Goal: Ask a question: Seek information or help from site administrators or community

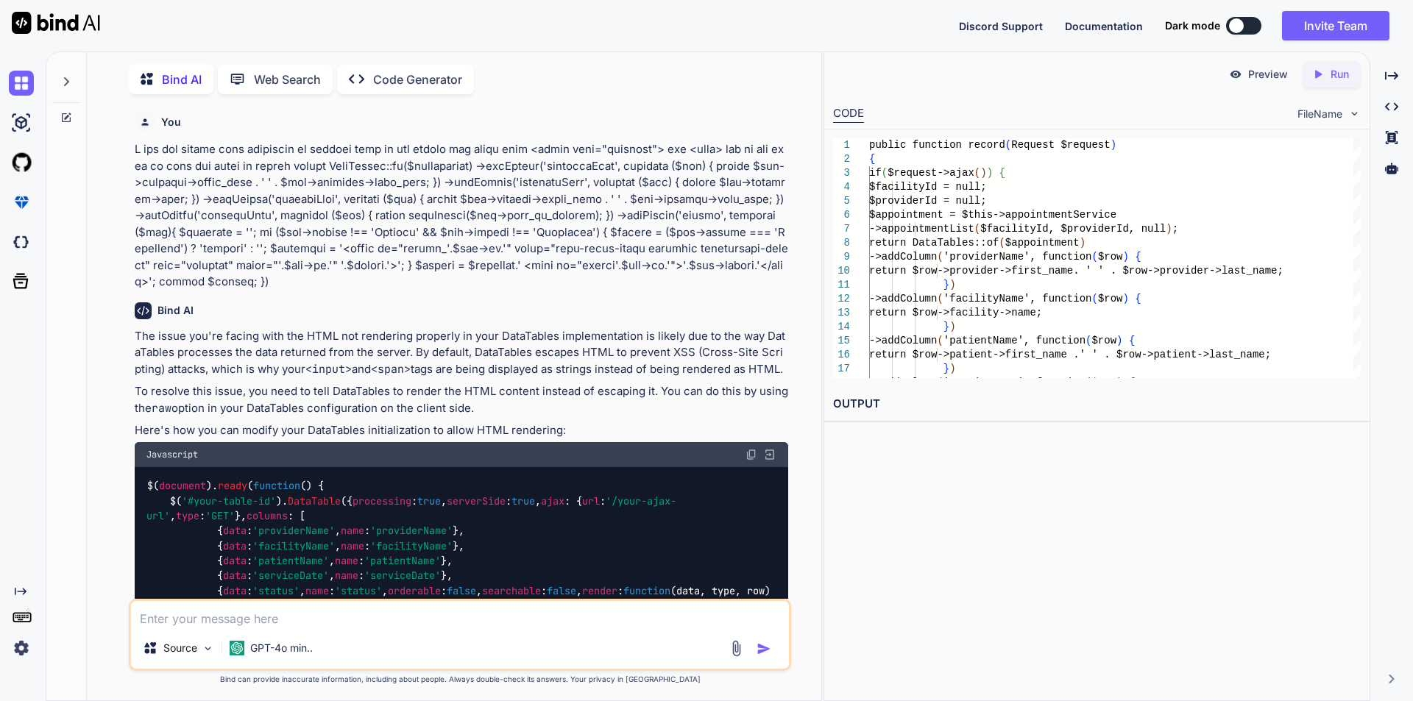
scroll to position [2146, 0]
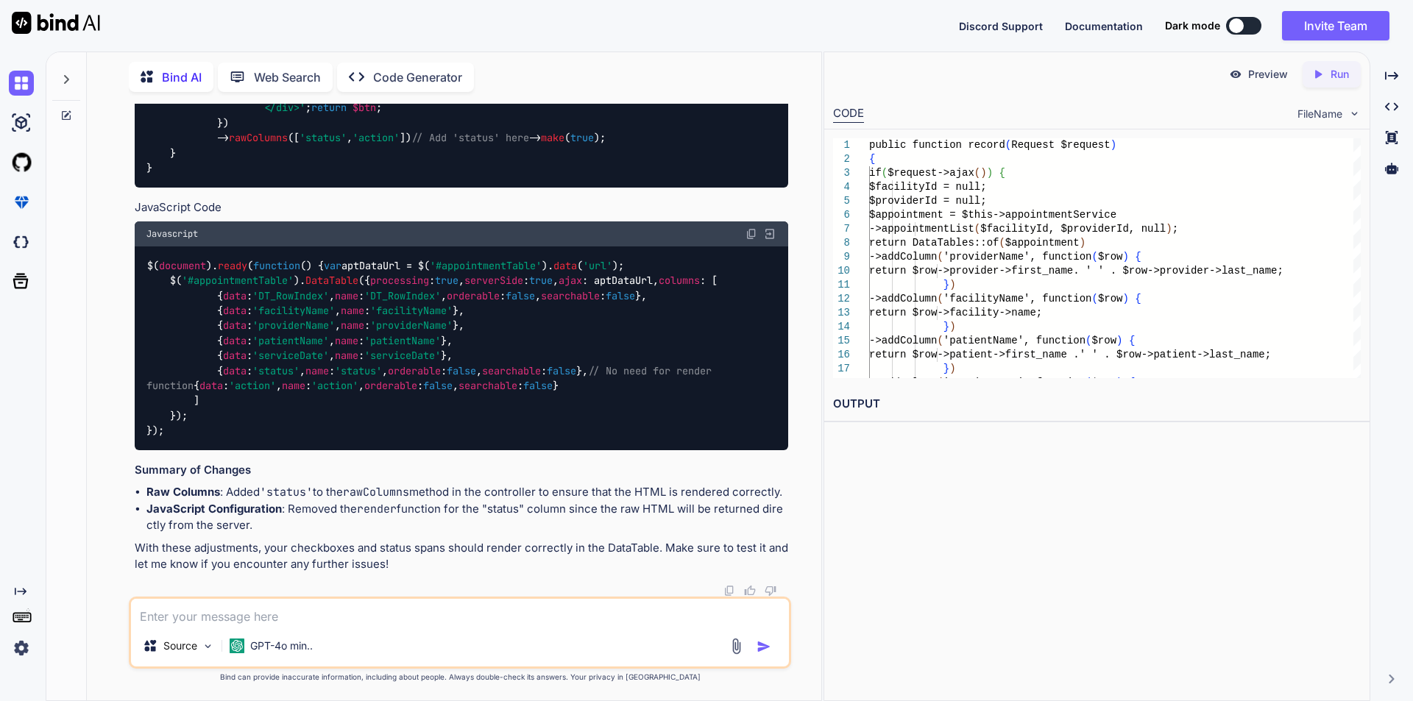
click at [230, 622] on textarea at bounding box center [460, 612] width 658 height 26
type textarea "302 error we found when submit the records"
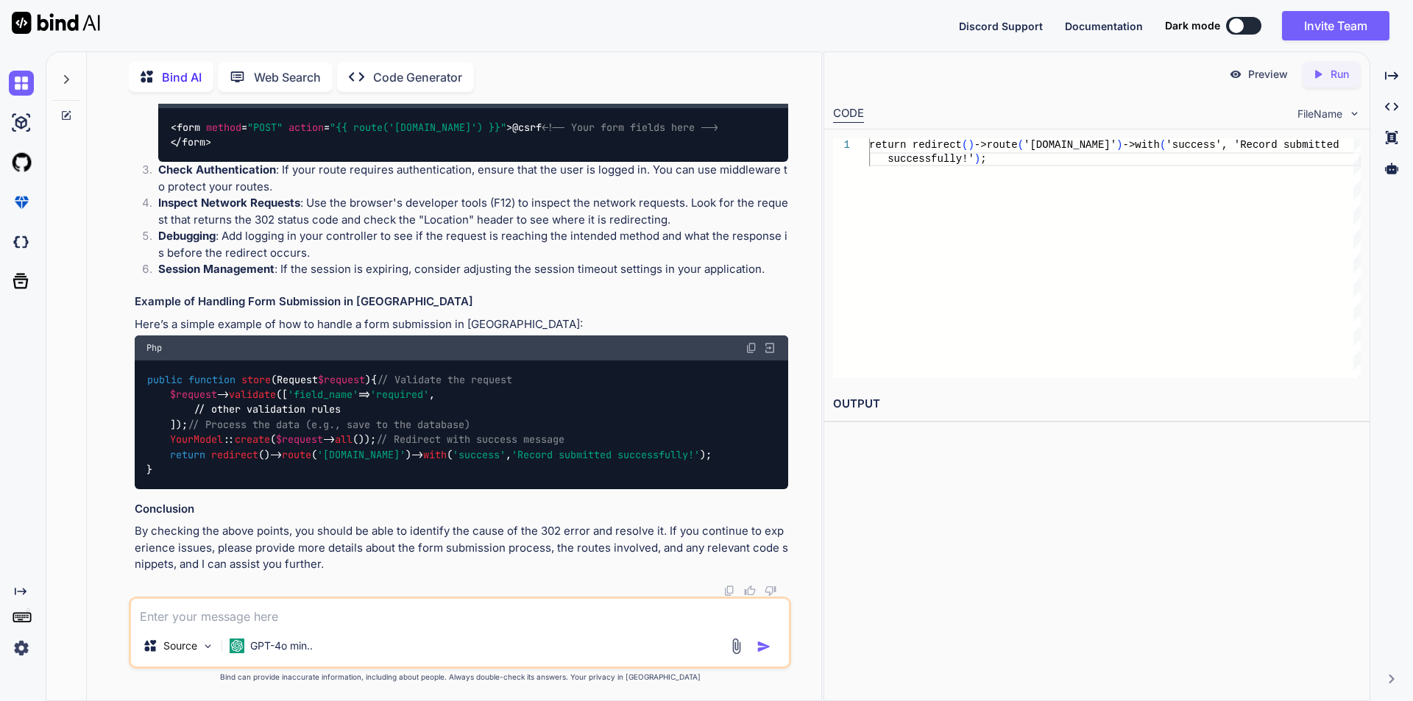
scroll to position [3230, 0]
click at [330, 614] on textarea at bounding box center [460, 612] width 658 height 26
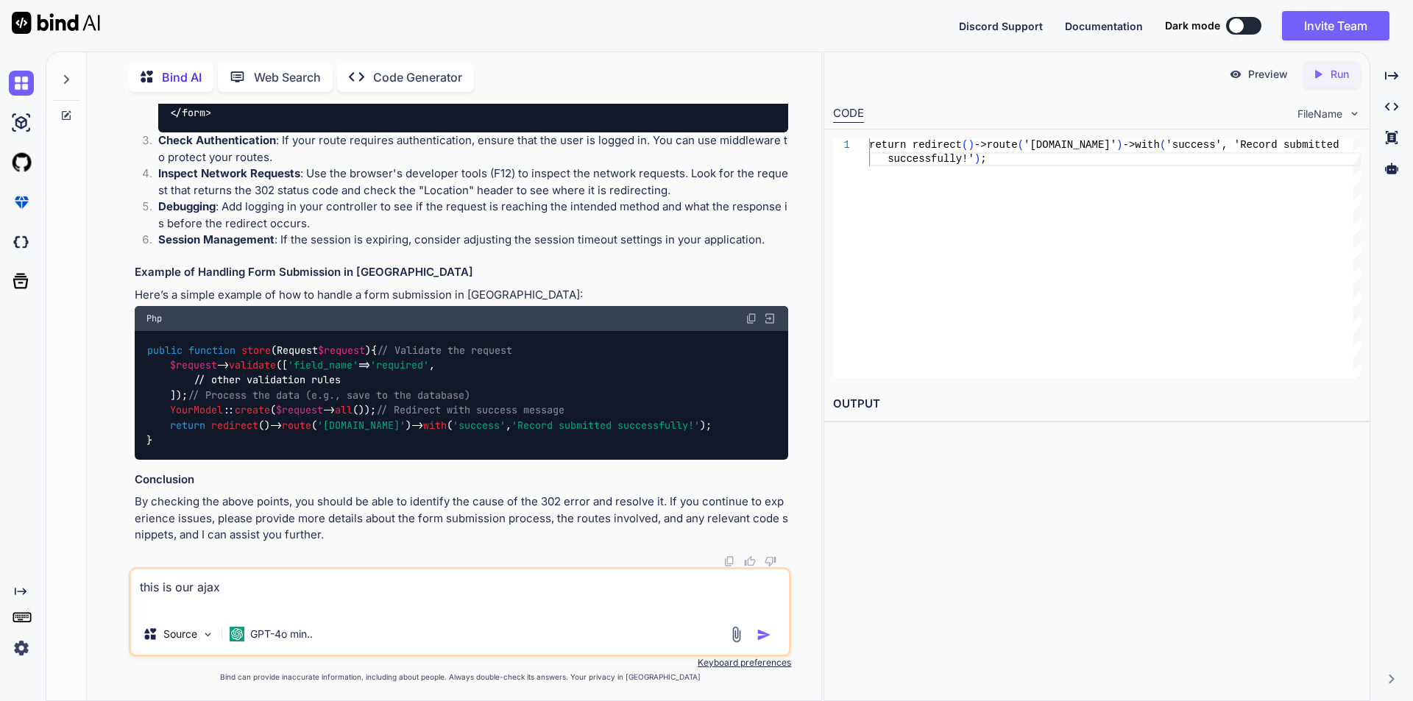
paste textarea "var baseUrl = (appointmentID === '0') ? '/appointment/store' : '/appointment/up…"
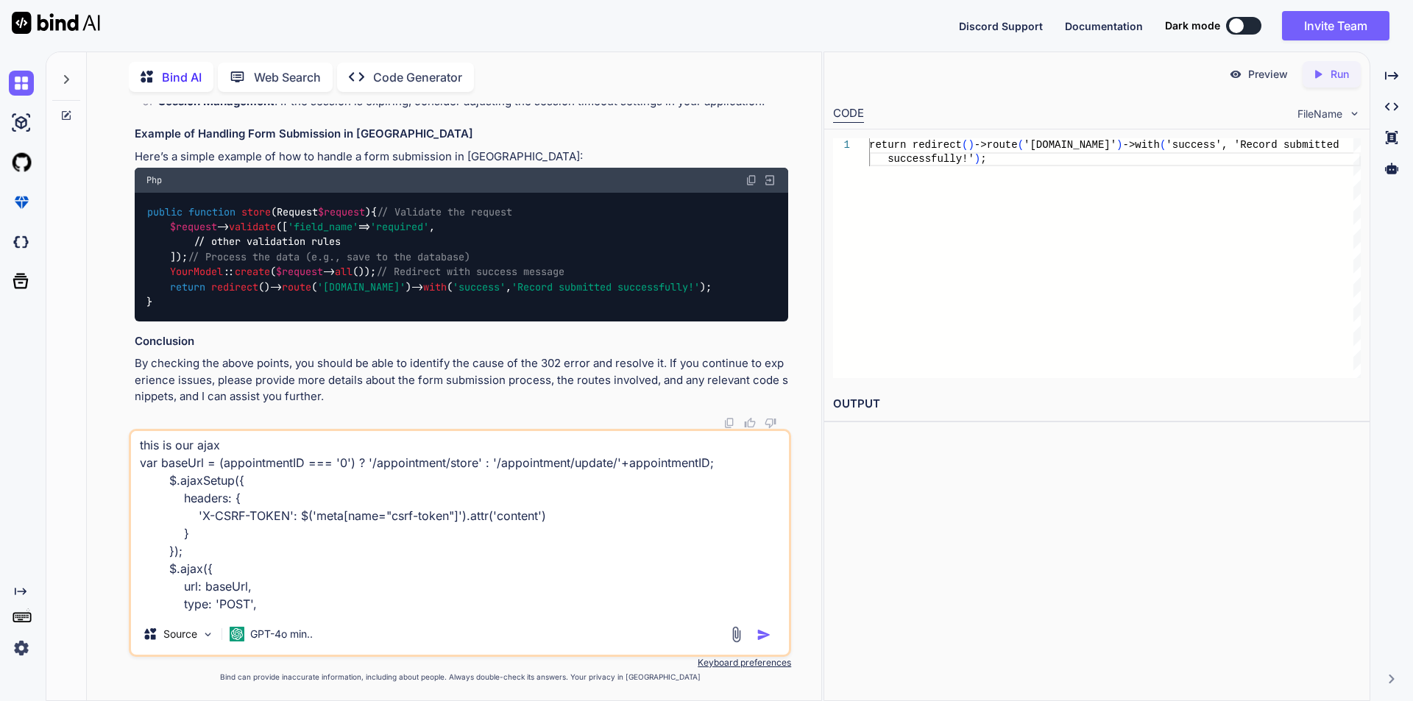
scroll to position [0, 0]
click at [246, 441] on textarea "this is our ajax var baseUrl = (appointmentID === '0') ? '/appointment/store' :…" at bounding box center [460, 522] width 658 height 182
type textarea "this is our ajax we check for appointment/store var baseUrl = (appointmentID ==…"
click at [765, 638] on img "button" at bounding box center [763, 635] width 15 height 15
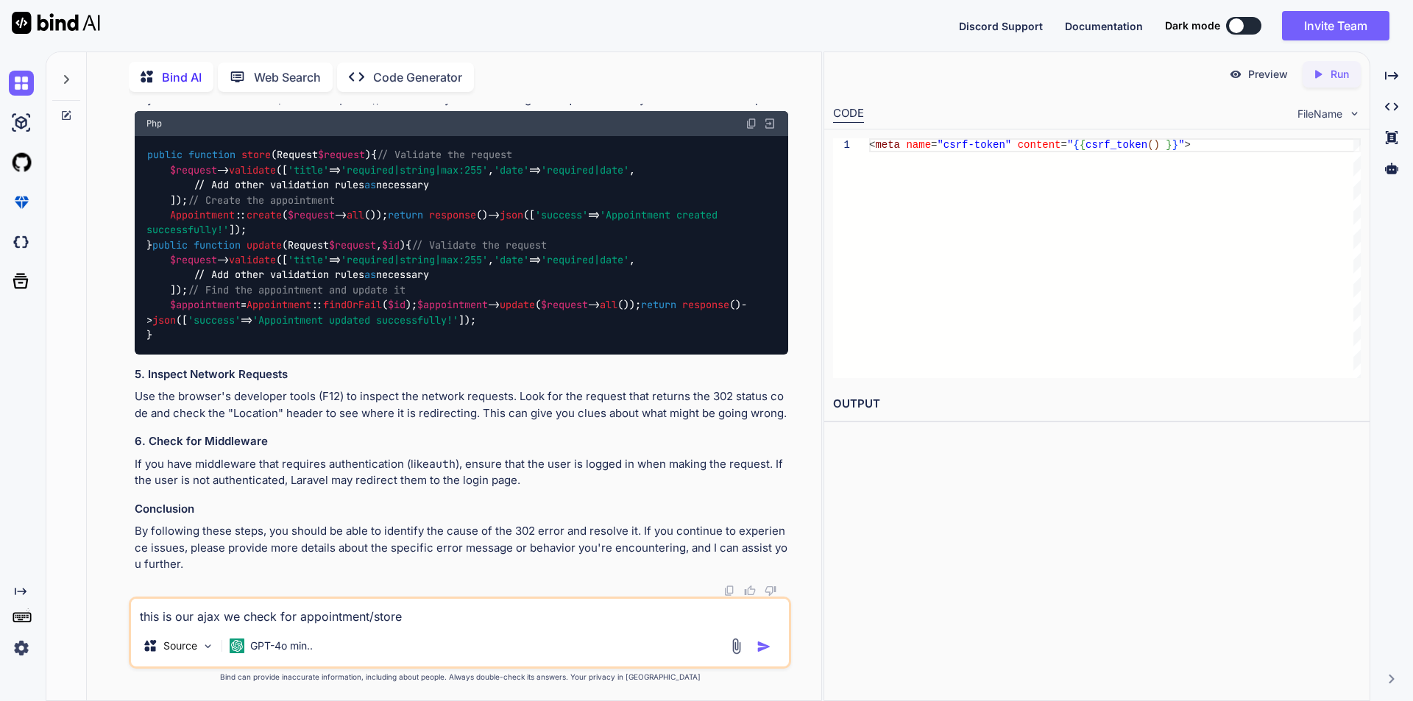
scroll to position [4677, 0]
drag, startPoint x: 177, startPoint y: 294, endPoint x: 187, endPoint y: 347, distance: 54.6
copy code ", error : function ( xhr, status, error ) { // Handle error response console . …"
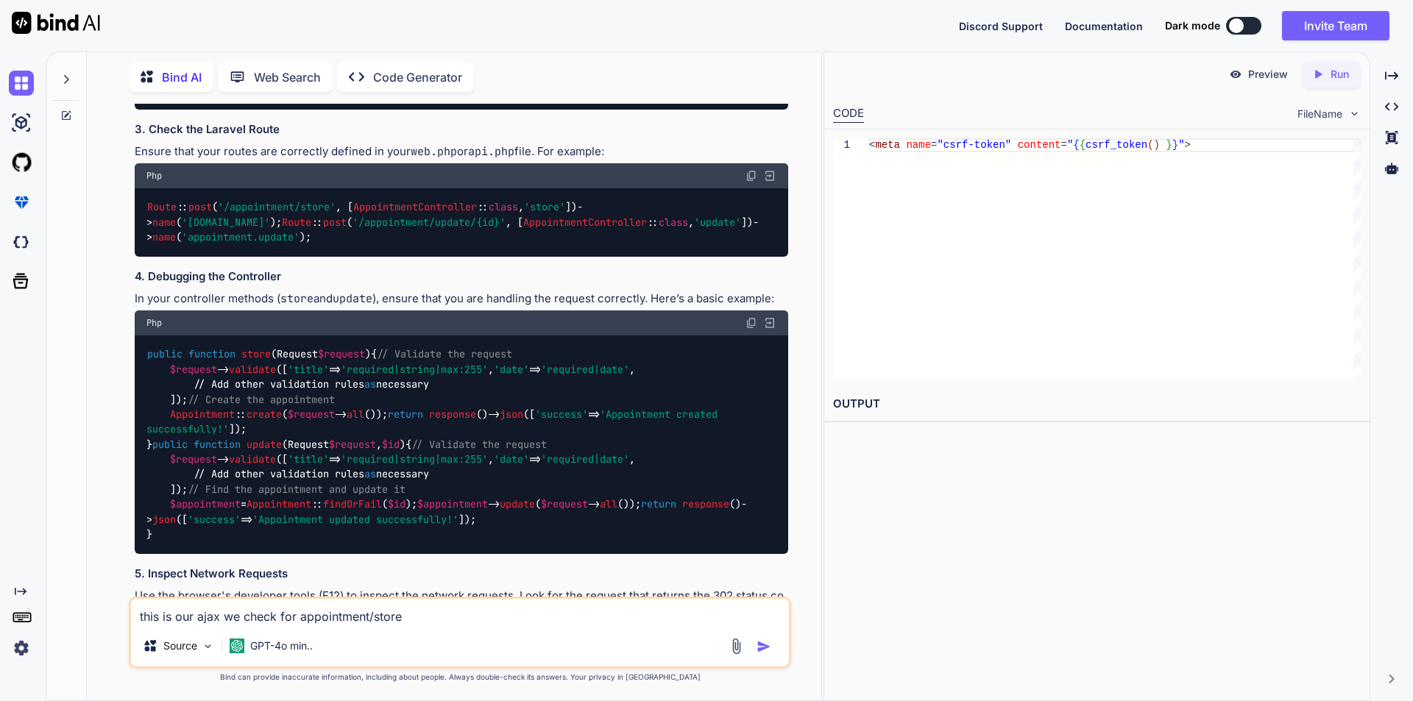
scroll to position [4233, 0]
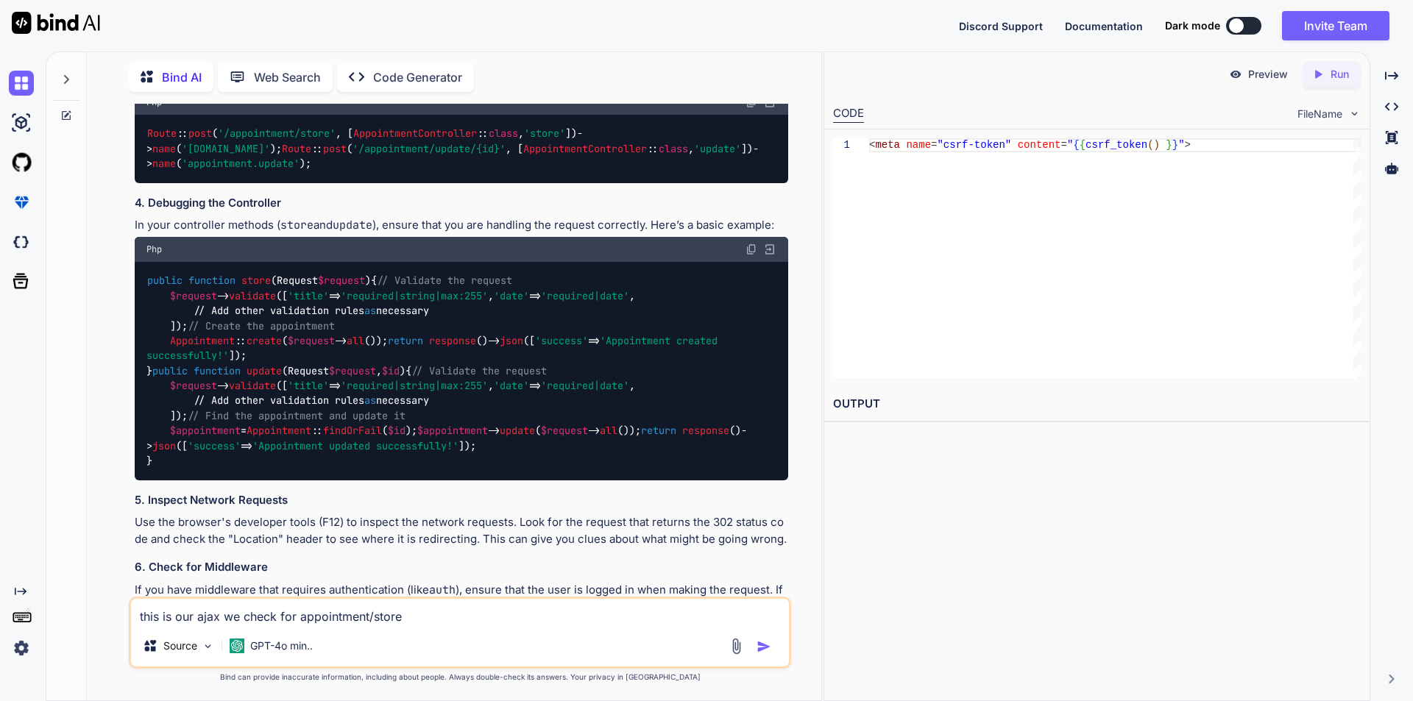
drag, startPoint x: 149, startPoint y: 289, endPoint x: 494, endPoint y: 295, distance: 345.2
copy span "< meta name = "csrf-token" content = "{{ csrf_token() }}" >"
click at [246, 617] on textarea "this is our ajax we check for appointment/store var baseUrl = (appointmentID ==…" at bounding box center [460, 612] width 658 height 26
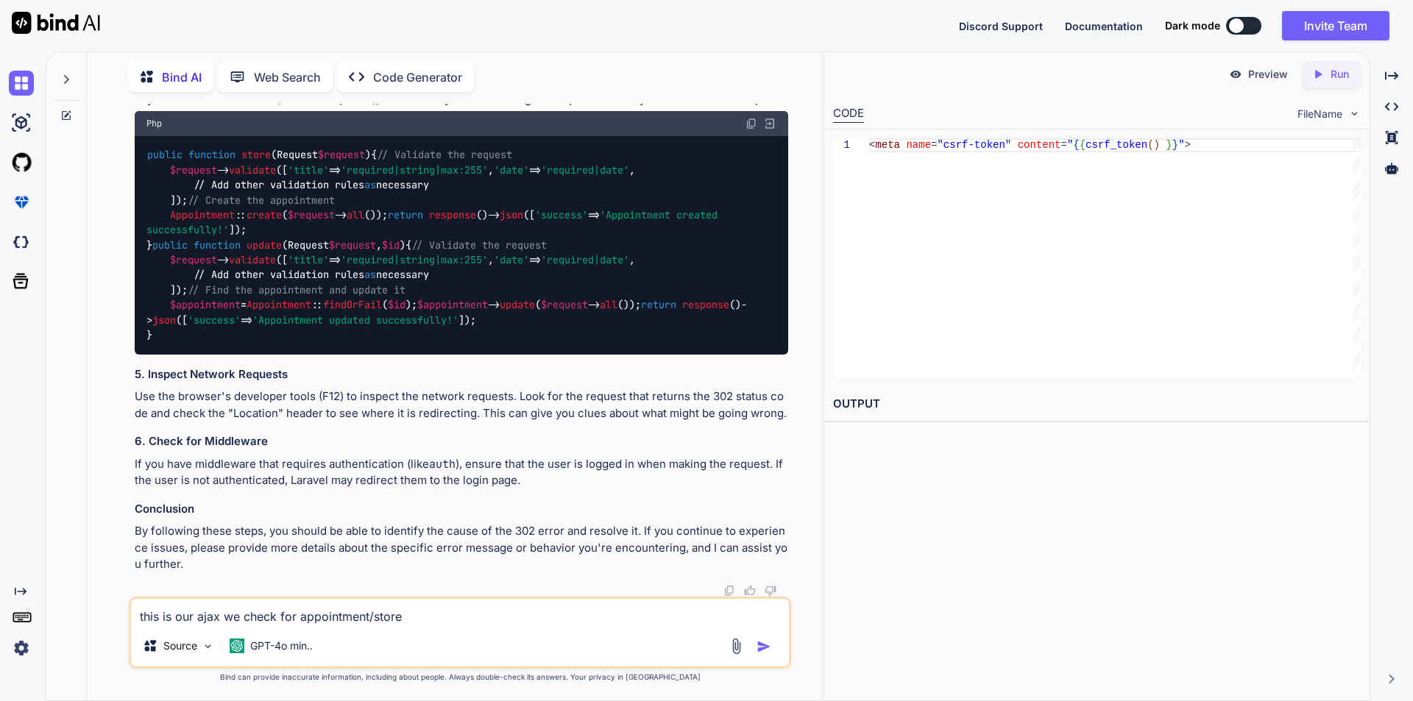
scroll to position [5410, 0]
click at [229, 607] on textarea "this is our ajax we check for appointment/store var baseUrl = (appointmentID ==…" at bounding box center [460, 612] width 658 height 26
paste textarea "[URL][TECHNICAL_ID]"
type textarea "as I have check for Loaction its shown [URL][TECHNICAL_ID]"
click at [765, 643] on img "button" at bounding box center [763, 646] width 15 height 15
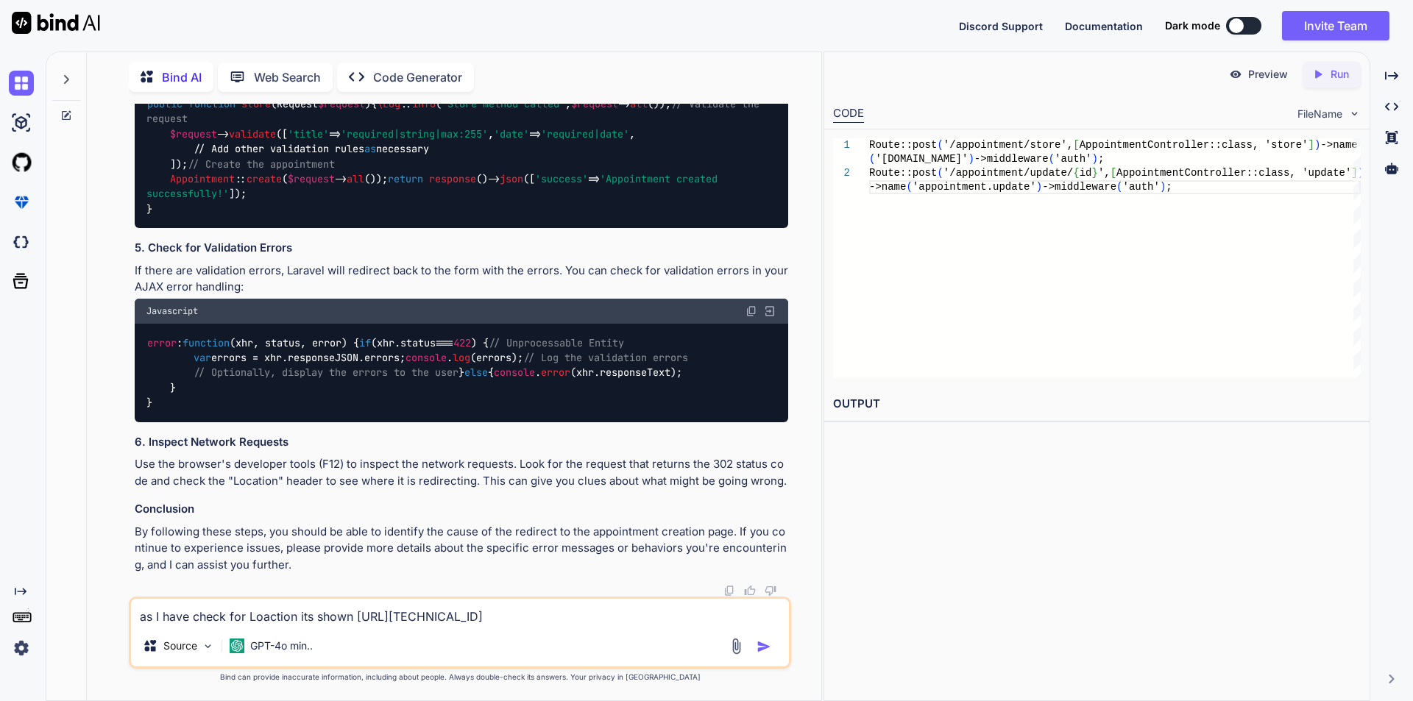
scroll to position [6376, 0]
